Goal: Navigation & Orientation: Find specific page/section

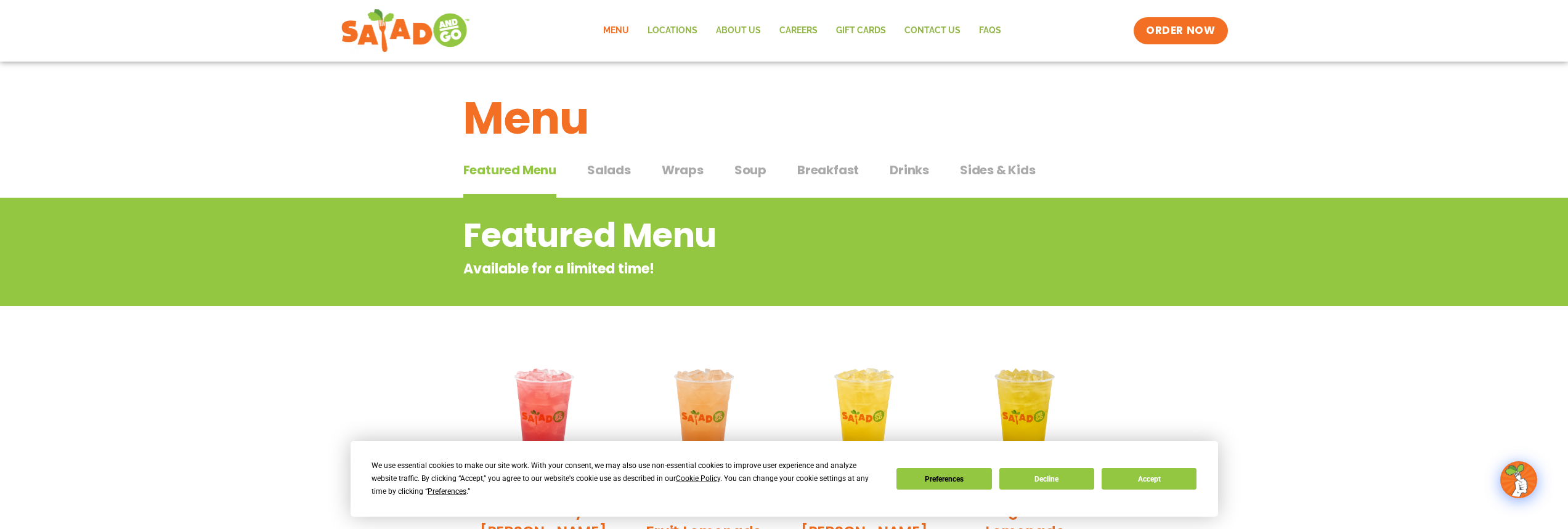
click at [606, 172] on span "Salads" at bounding box center [609, 170] width 44 height 18
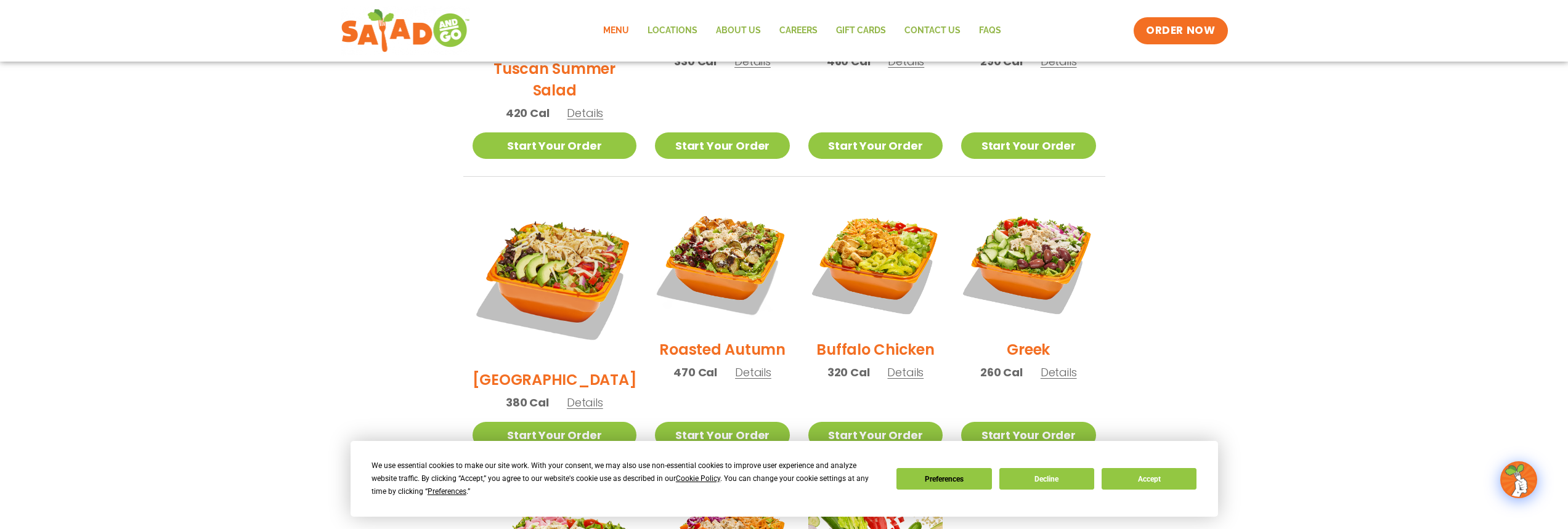
scroll to position [93, 0]
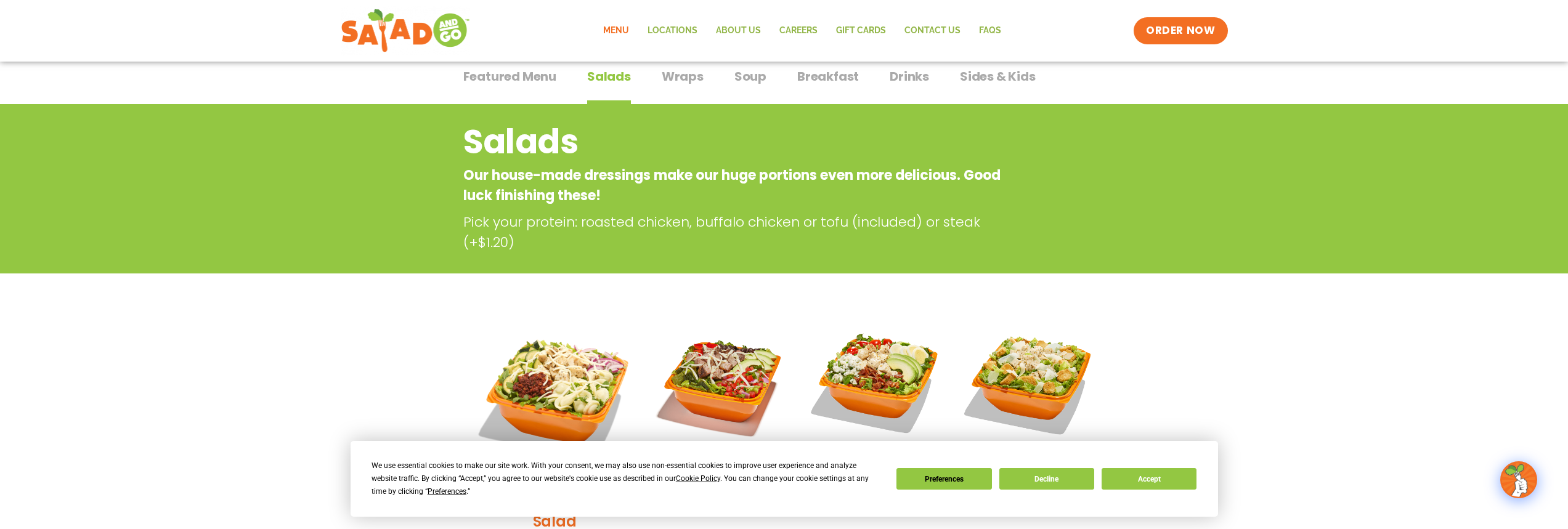
click at [1002, 75] on span "Sides & Kids" at bounding box center [997, 76] width 76 height 18
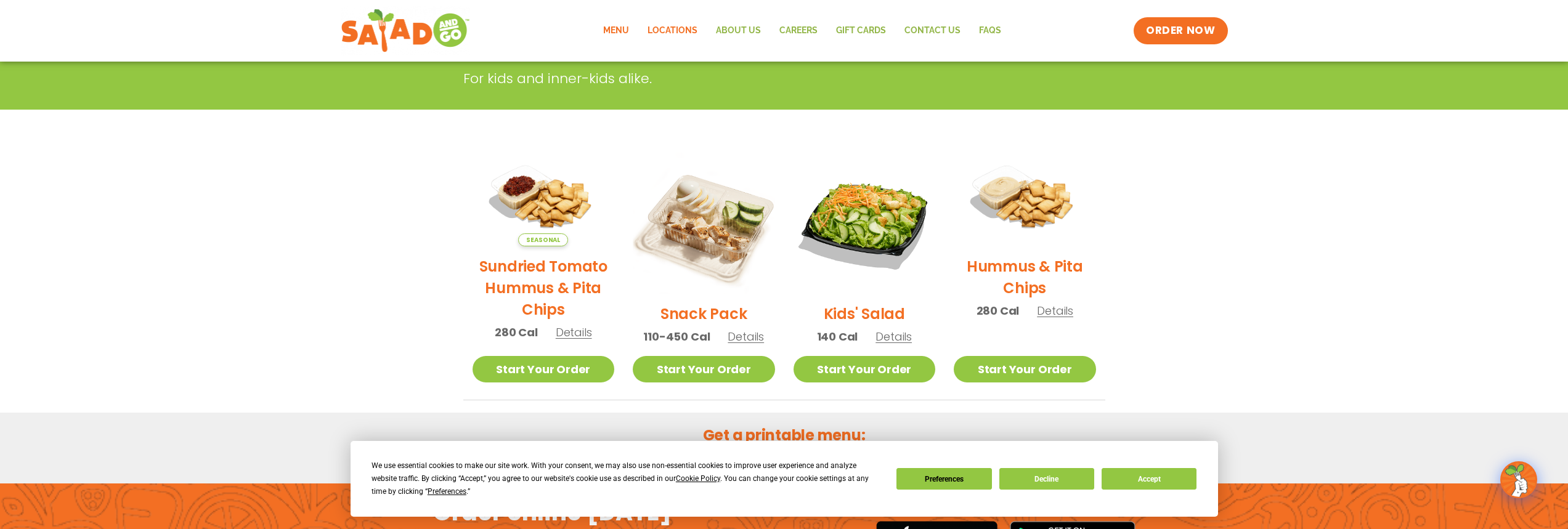
scroll to position [32, 0]
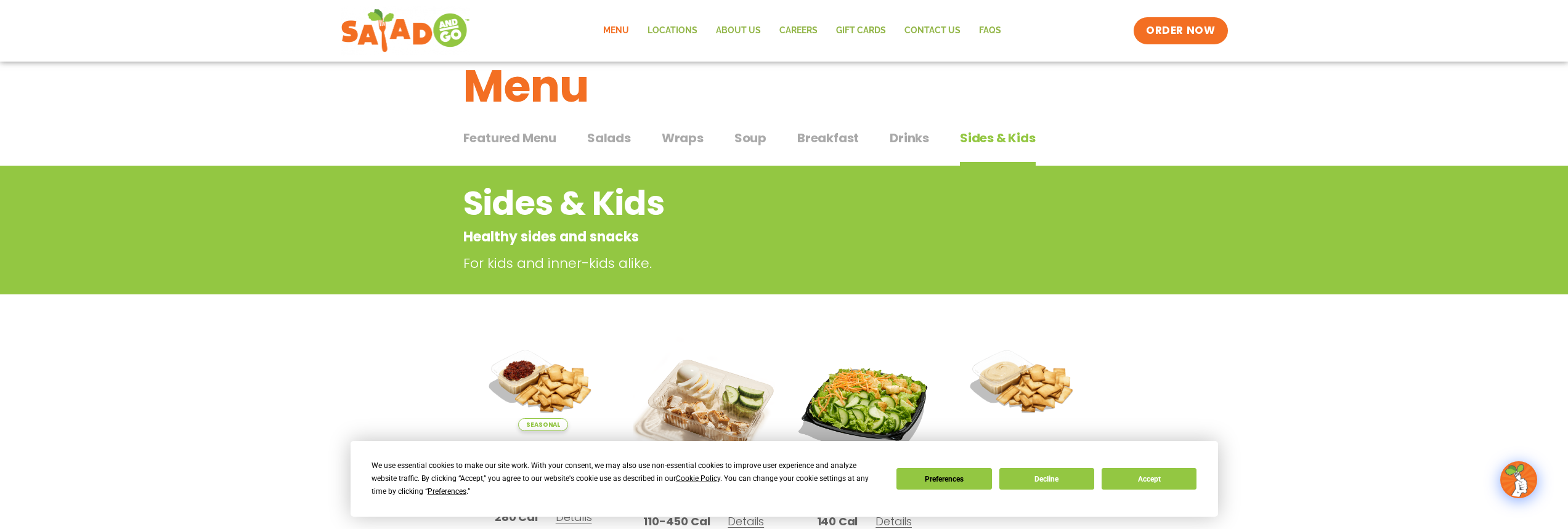
click at [816, 138] on span "Breakfast" at bounding box center [827, 138] width 61 height 18
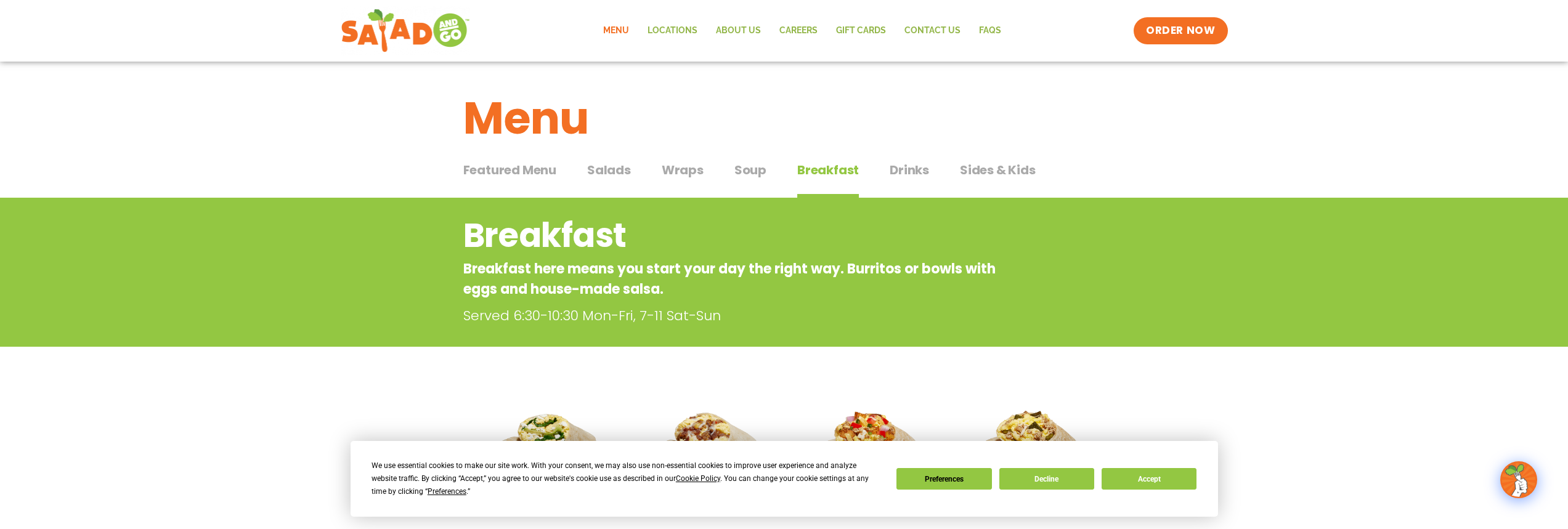
click at [757, 174] on span "Soup" at bounding box center [750, 170] width 32 height 18
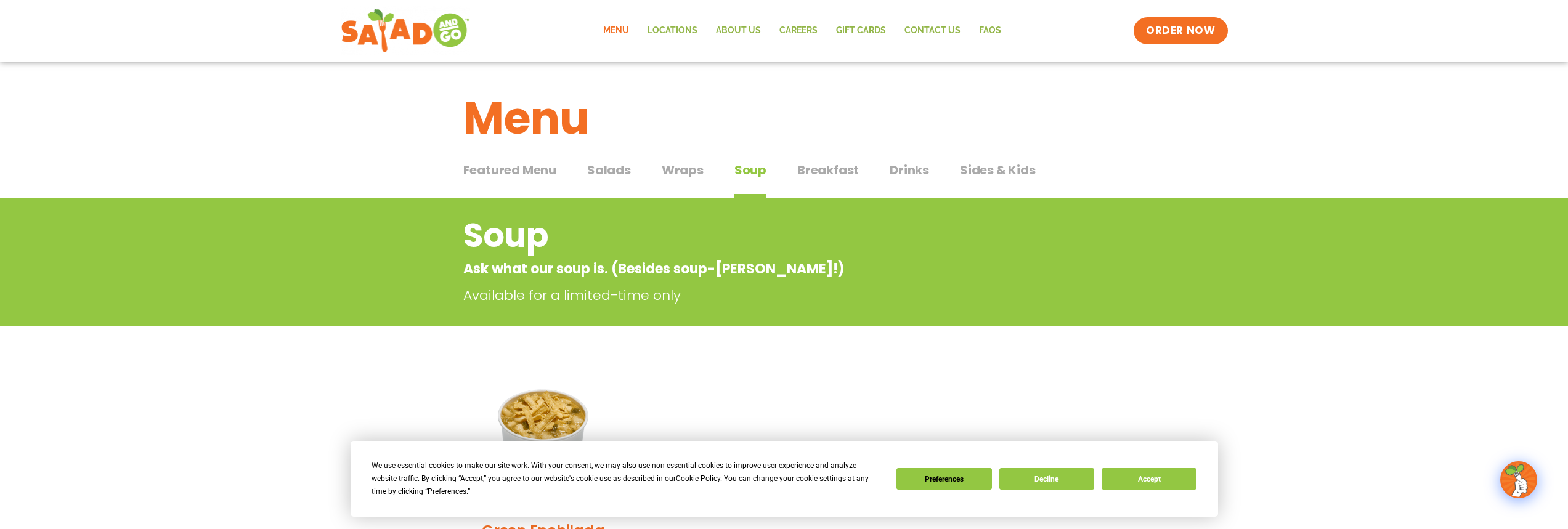
click at [691, 172] on span "Wraps" at bounding box center [682, 170] width 42 height 18
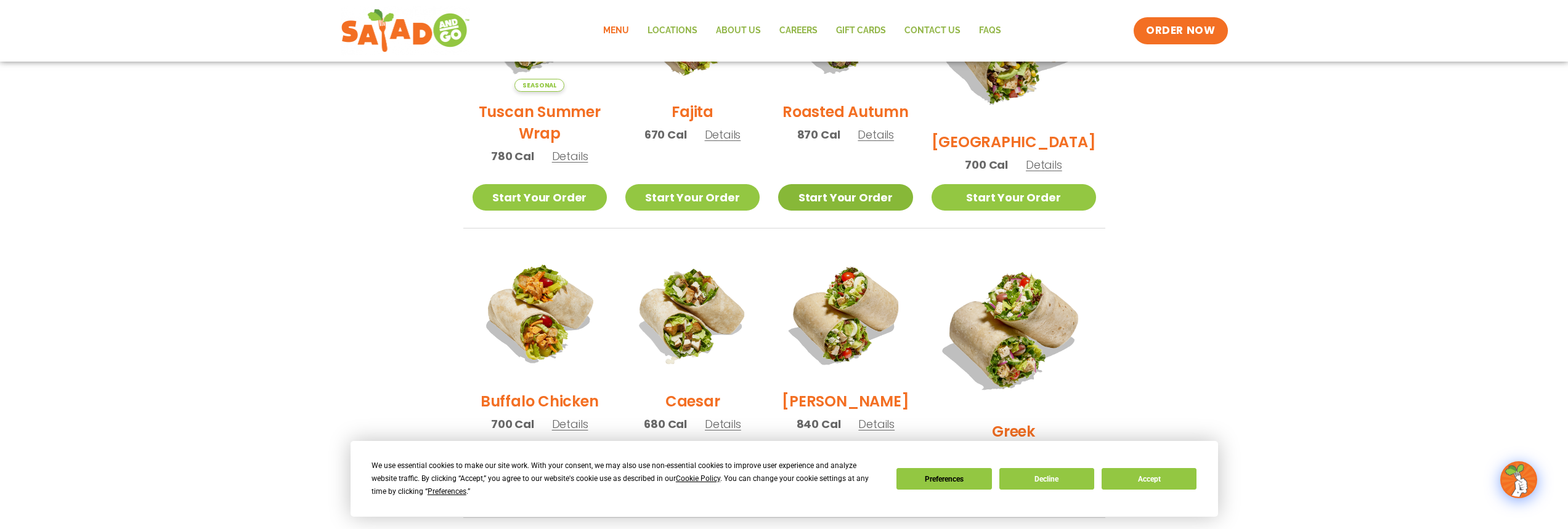
scroll to position [308, 0]
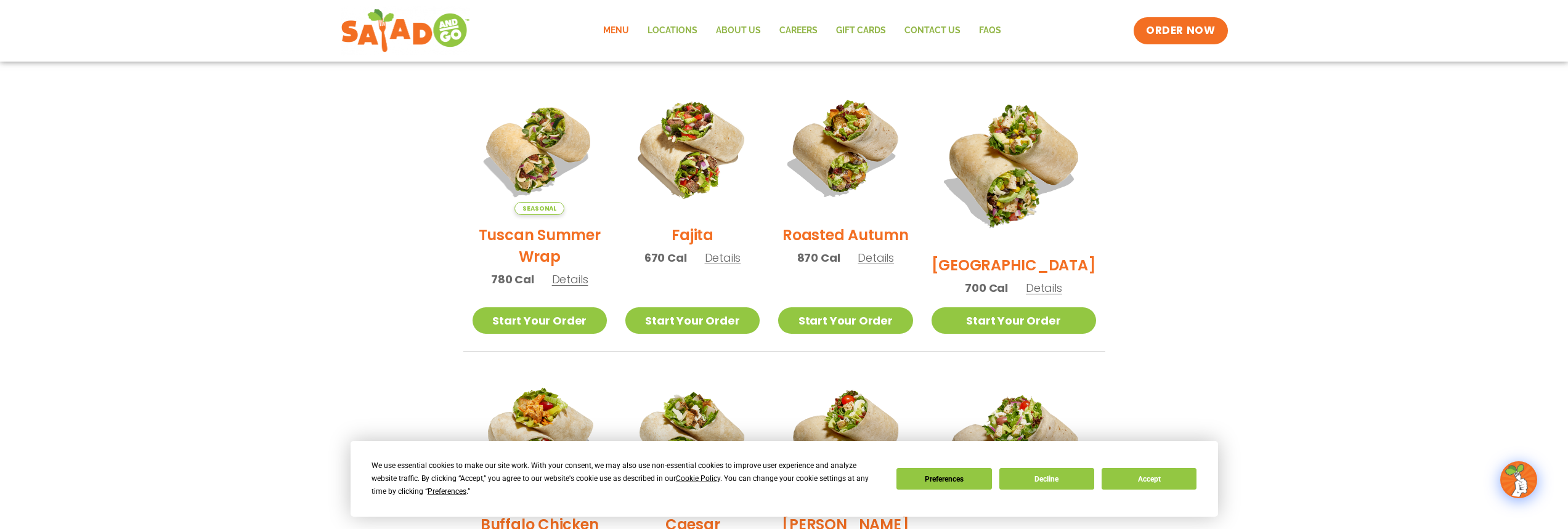
click at [857, 150] on img at bounding box center [845, 147] width 135 height 135
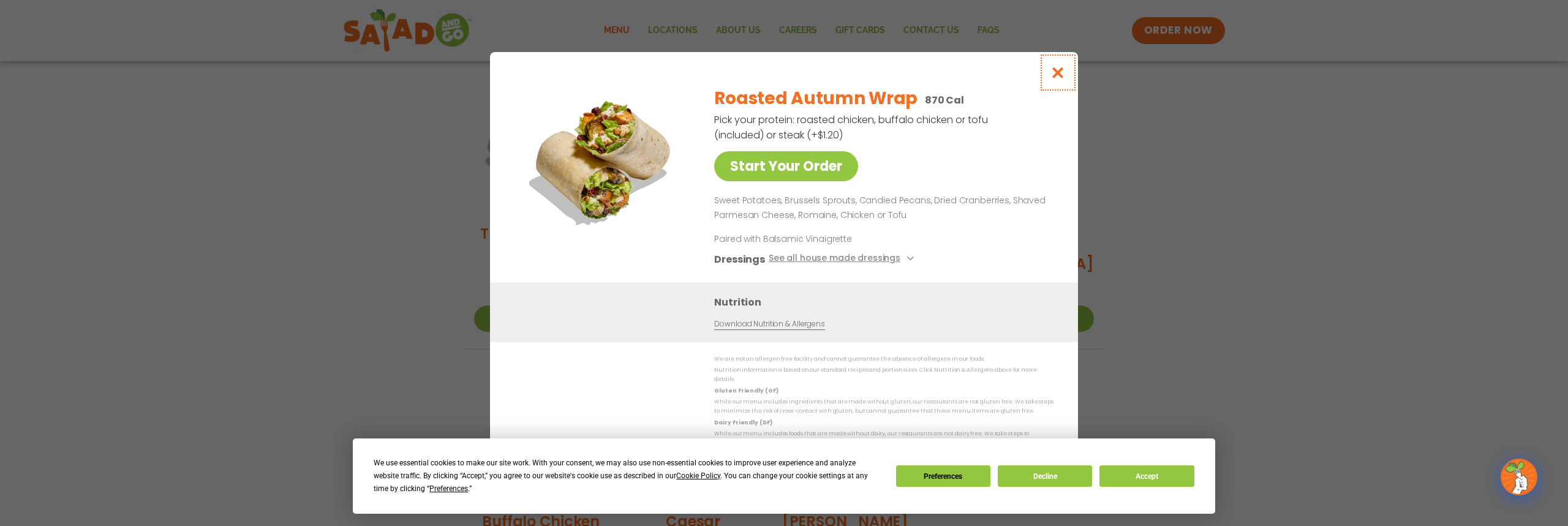
click at [1061, 71] on icon "Close modal" at bounding box center [1058, 73] width 15 height 13
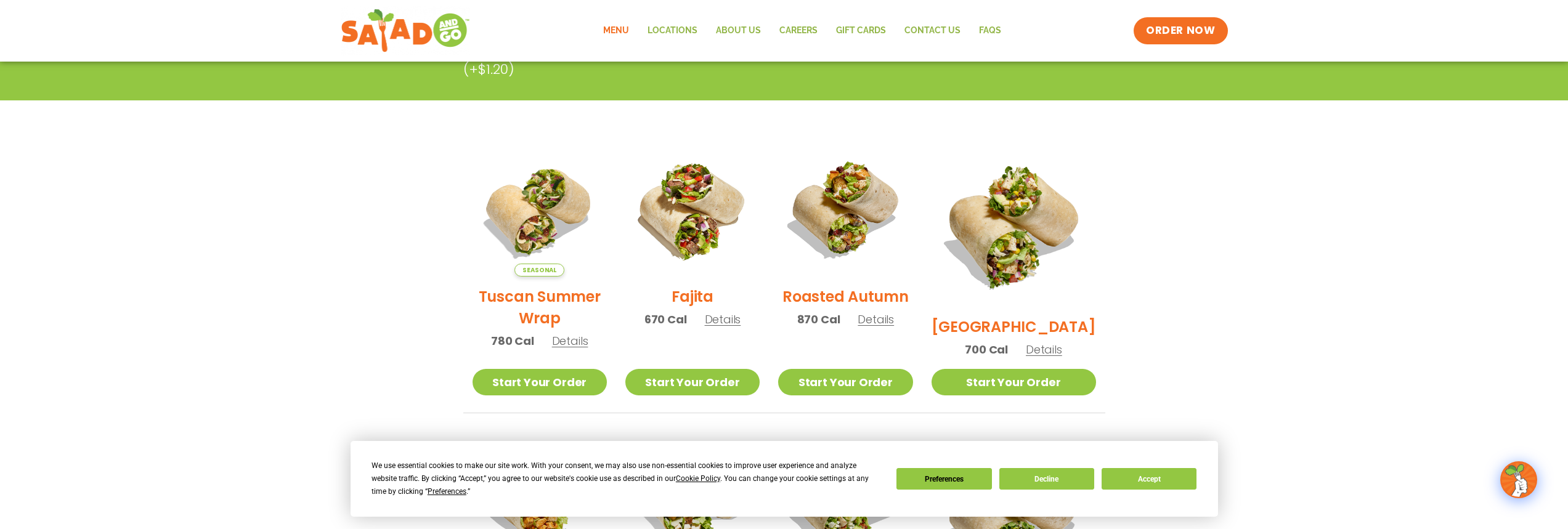
scroll to position [0, 0]
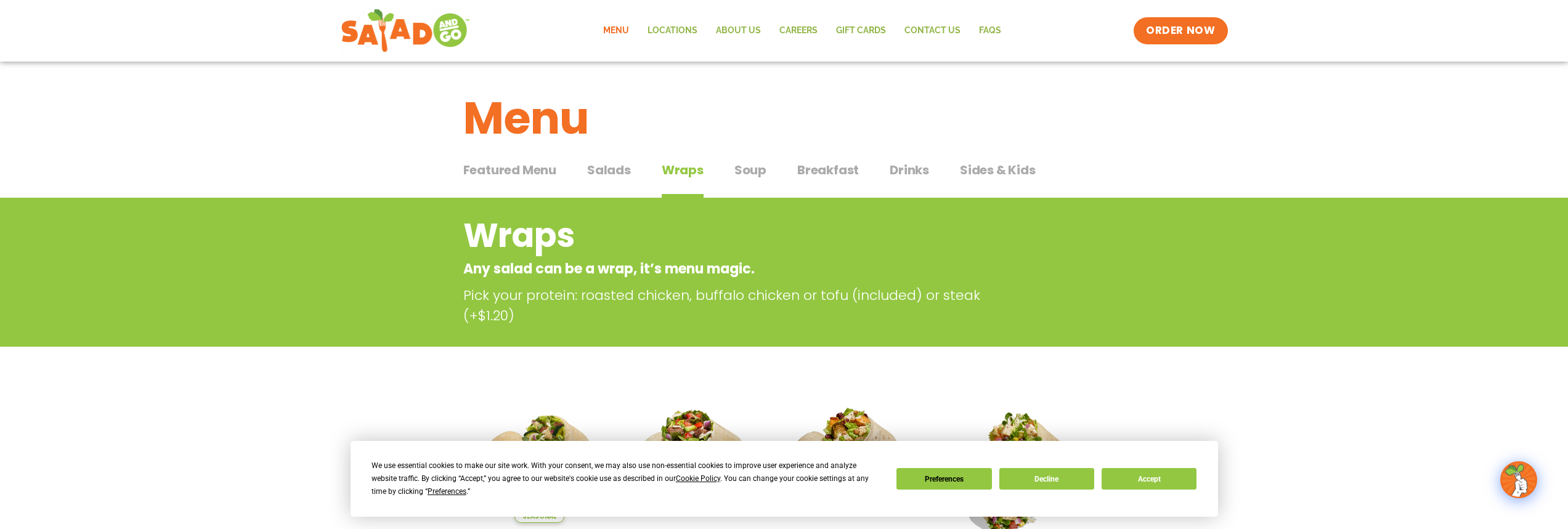
click at [616, 168] on span "Salads" at bounding box center [609, 170] width 44 height 18
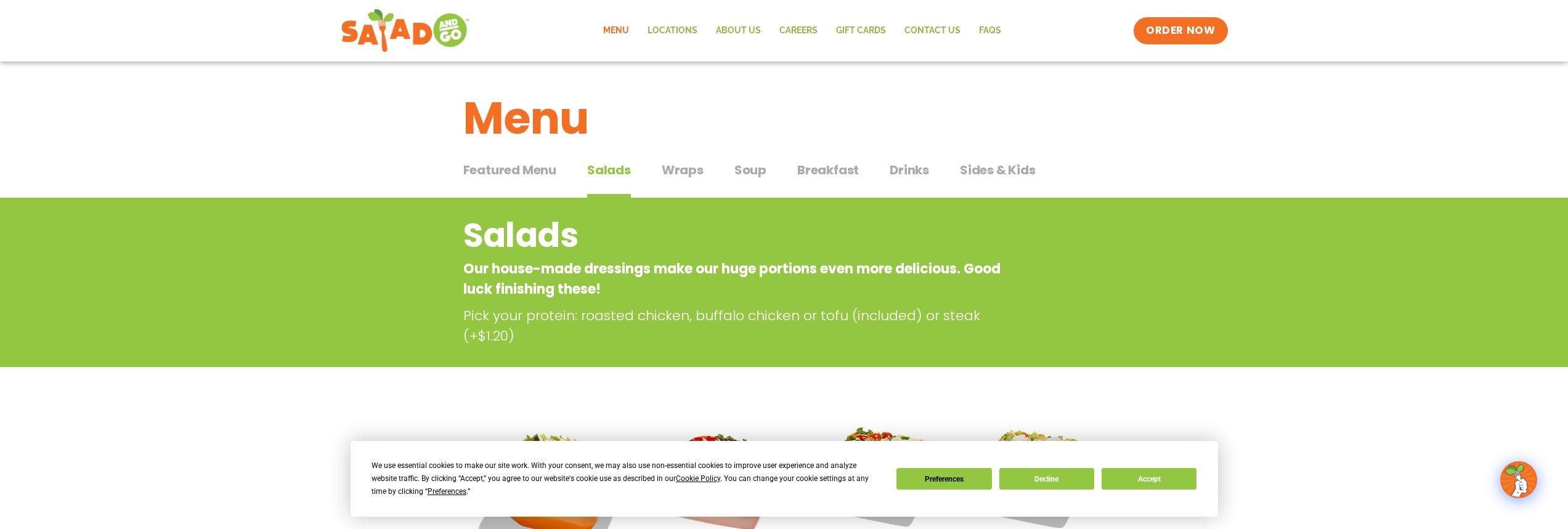
click at [679, 166] on span "Wraps" at bounding box center [682, 170] width 42 height 18
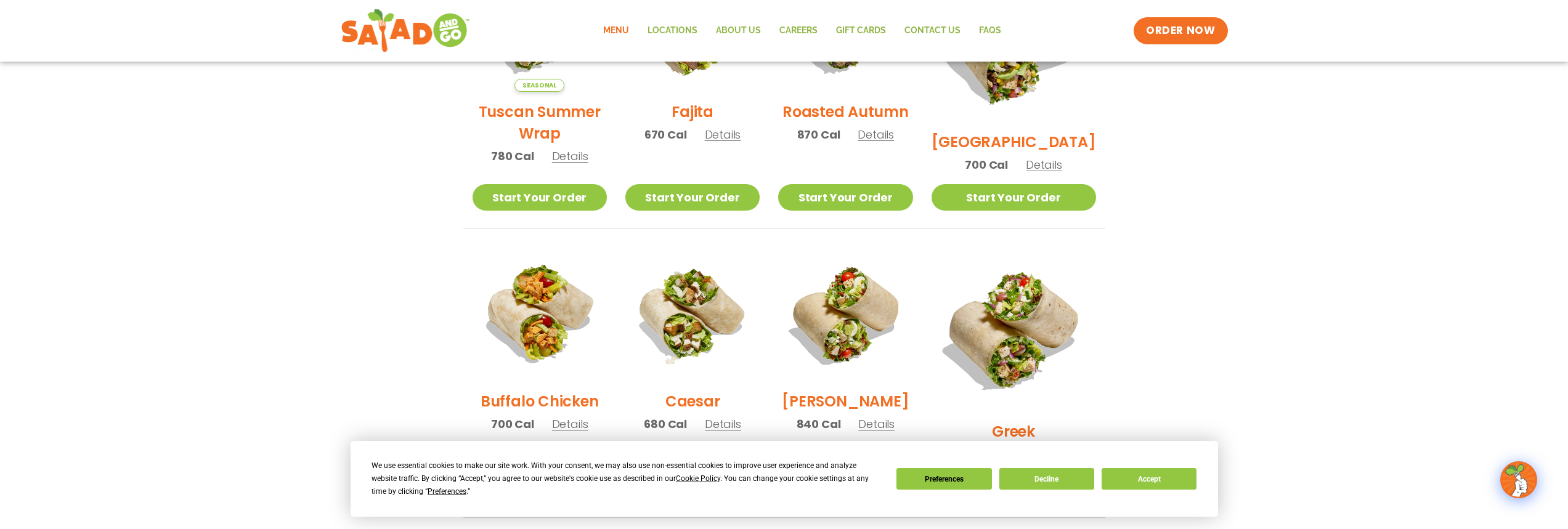
scroll to position [308, 0]
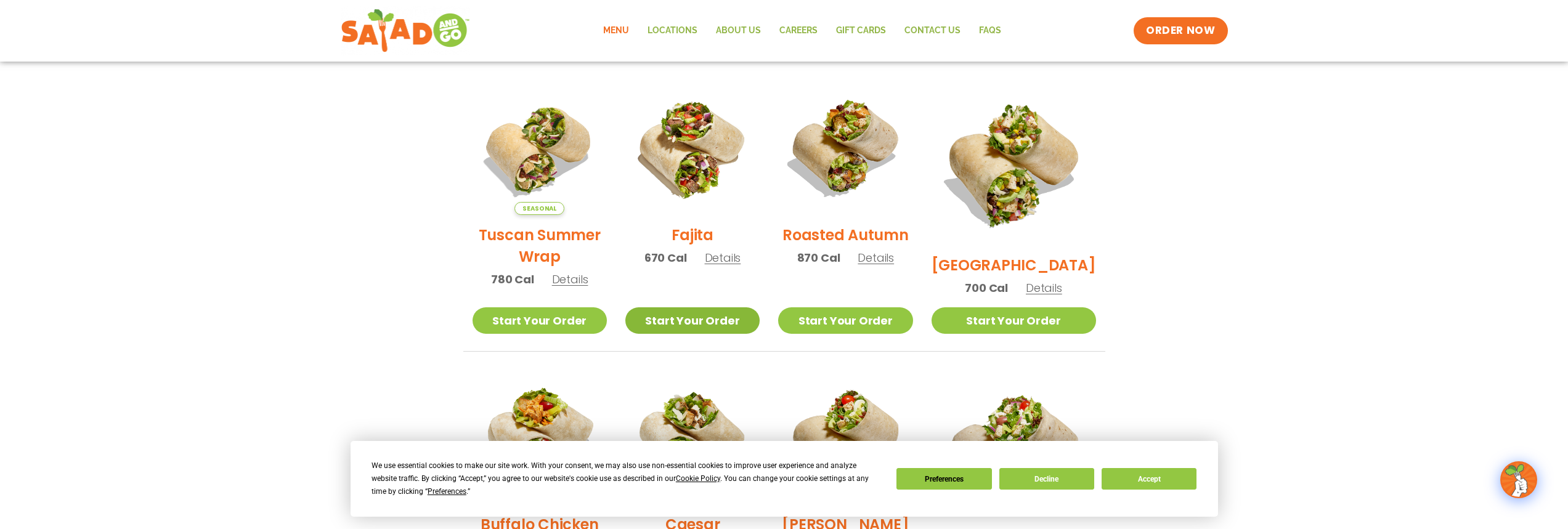
click at [725, 326] on link "Start Your Order" at bounding box center [692, 320] width 135 height 27
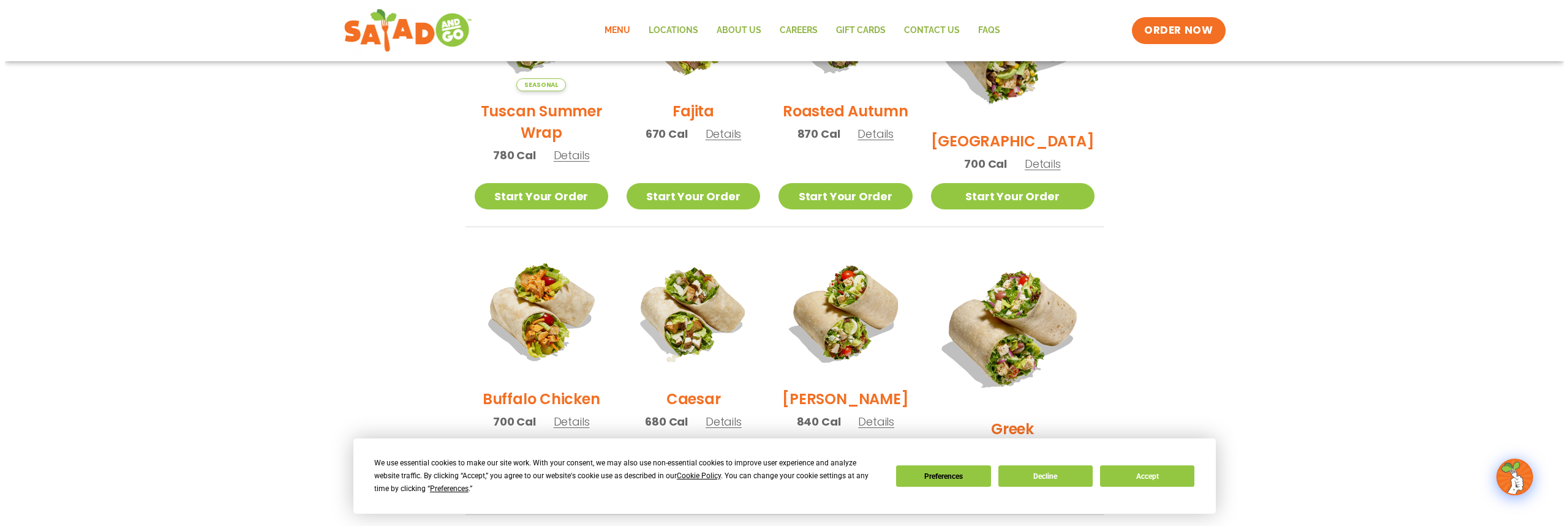
scroll to position [490, 0]
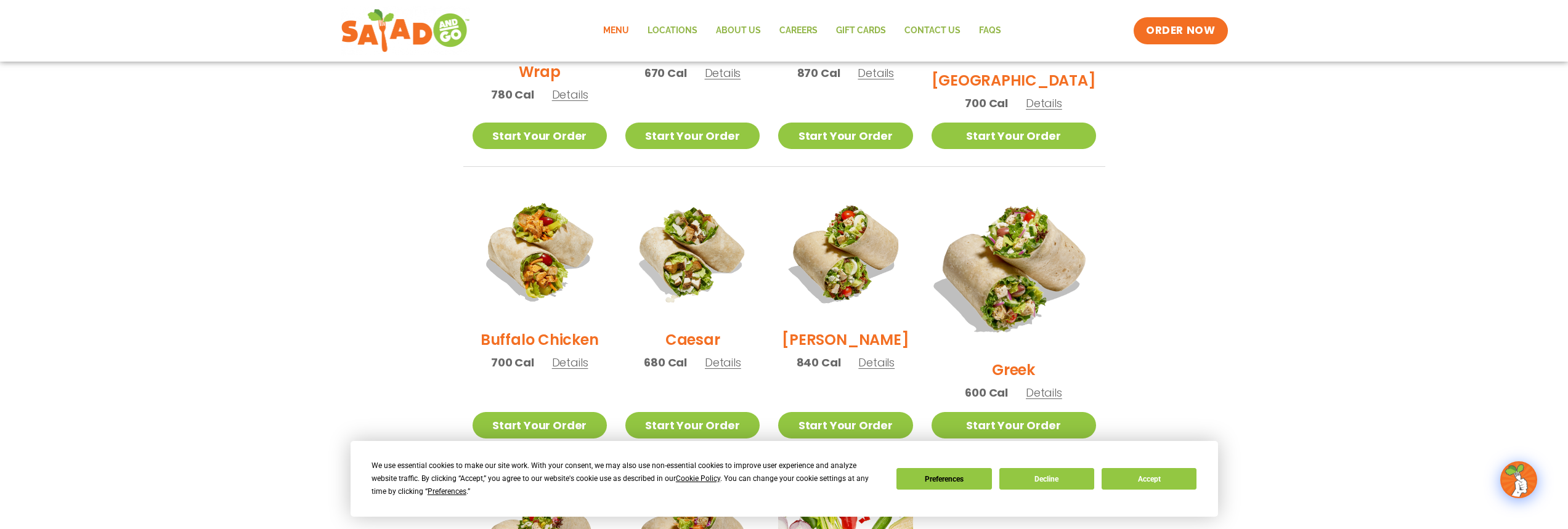
click at [1021, 254] on img at bounding box center [1013, 267] width 193 height 193
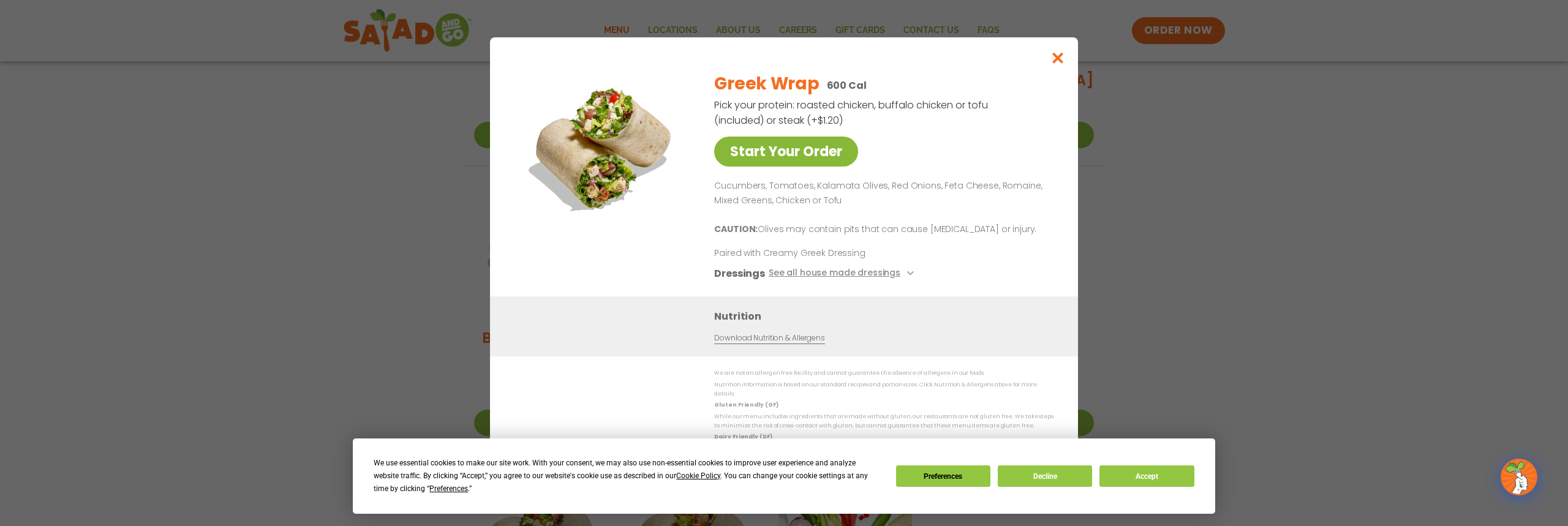
click at [799, 143] on link "Start Your Order" at bounding box center [786, 151] width 144 height 30
